Goal: Transaction & Acquisition: Purchase product/service

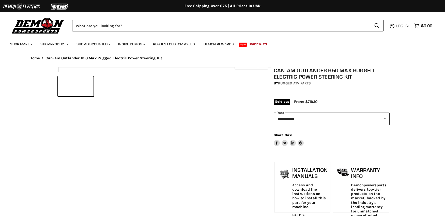
select select "******"
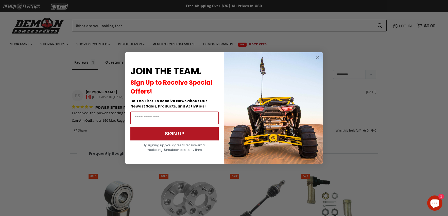
scroll to position [635, 0]
